Goal: Book appointment/travel/reservation

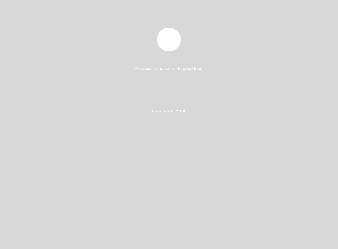
select select "pt"
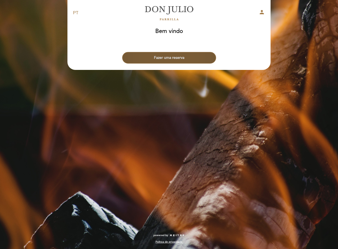
click at [152, 55] on button "Fazer uma reserva" at bounding box center [169, 58] width 94 height 12
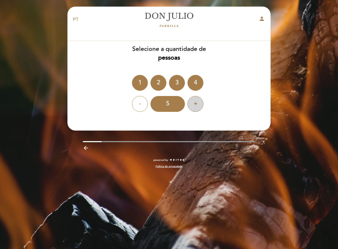
click at [192, 104] on div "+" at bounding box center [195, 104] width 16 height 16
click at [172, 104] on div "6" at bounding box center [167, 104] width 34 height 16
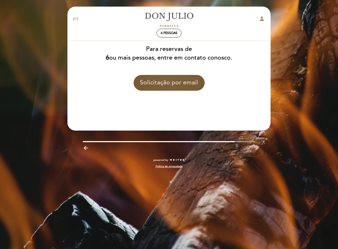
click at [171, 81] on button "Solicitação por email" at bounding box center [168, 83] width 71 height 16
click at [172, 87] on button "Solicitação por email" at bounding box center [168, 83] width 71 height 16
drag, startPoint x: 173, startPoint y: 82, endPoint x: 149, endPoint y: 86, distance: 24.9
click at [149, 86] on button "Solicitação por email" at bounding box center [168, 83] width 71 height 16
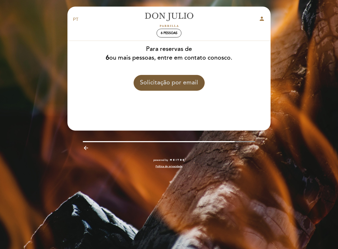
click at [153, 83] on button "Solicitação por email" at bounding box center [168, 83] width 71 height 16
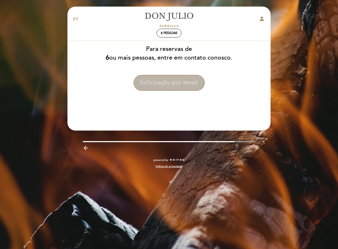
click at [153, 83] on button "Solicitação por email" at bounding box center [168, 83] width 71 height 16
click at [261, 17] on icon "person" at bounding box center [261, 19] width 6 height 6
